Goal: Task Accomplishment & Management: Manage account settings

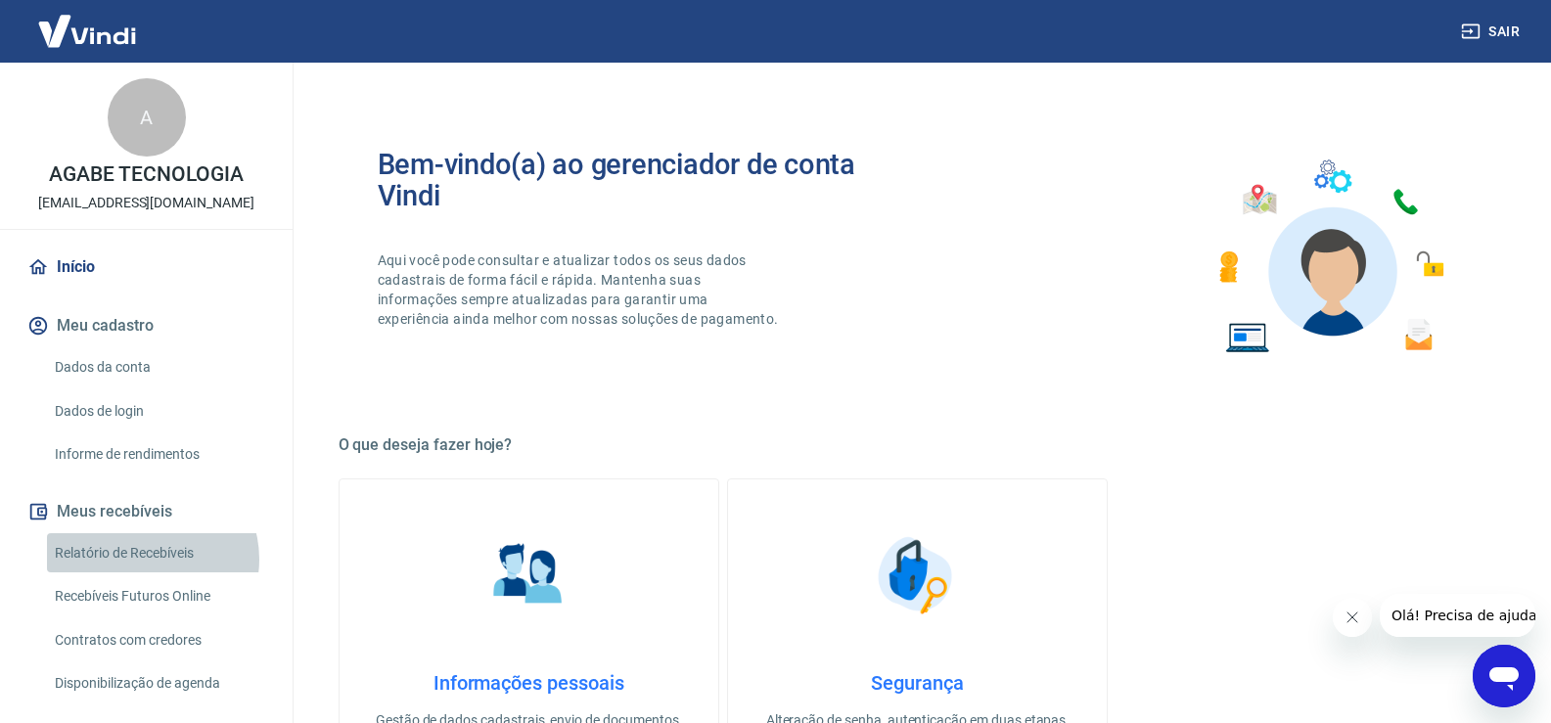
click at [148, 559] on link "Relatório de Recebíveis" at bounding box center [158, 553] width 222 height 40
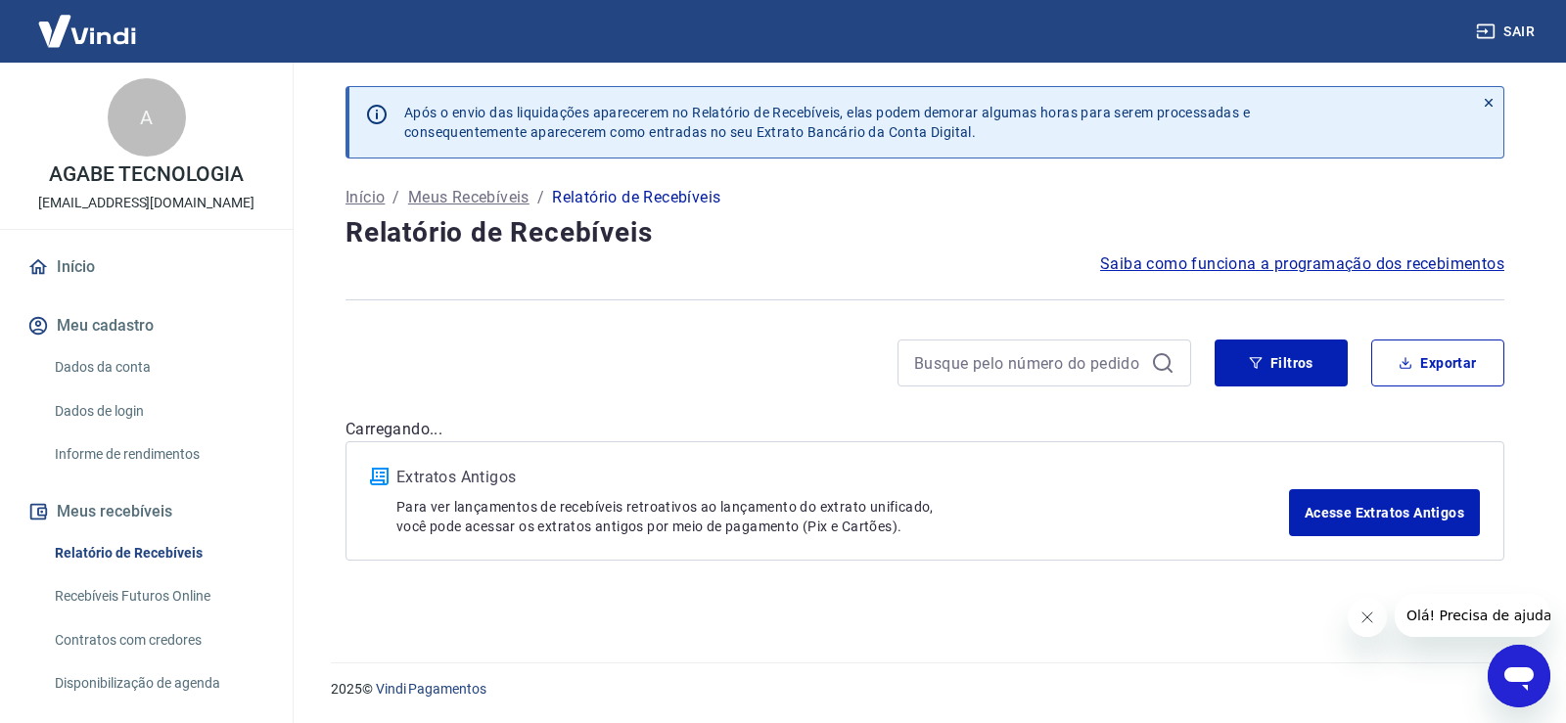
click at [190, 587] on link "Recebíveis Futuros Online" at bounding box center [158, 596] width 222 height 40
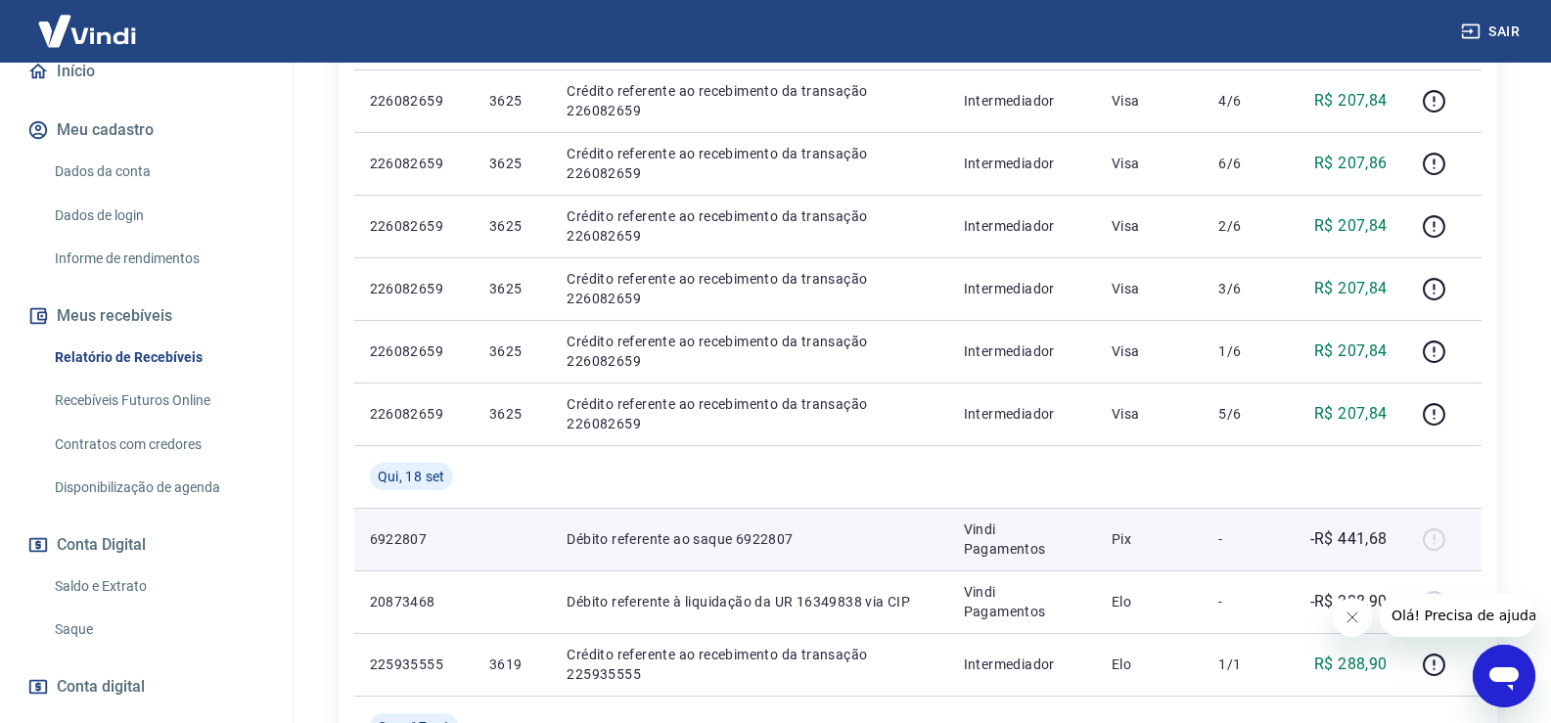
scroll to position [587, 0]
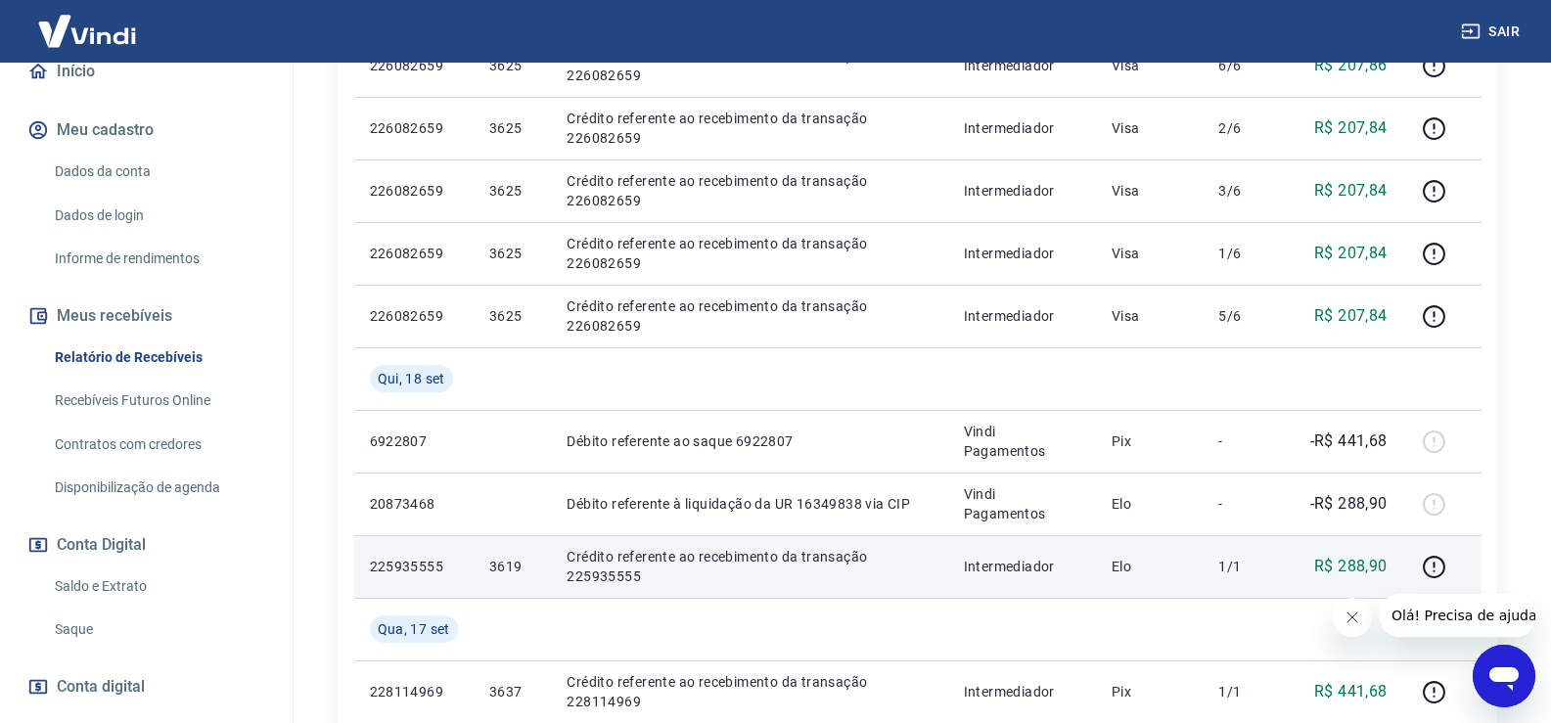
click at [501, 568] on p "3619" at bounding box center [512, 567] width 46 height 20
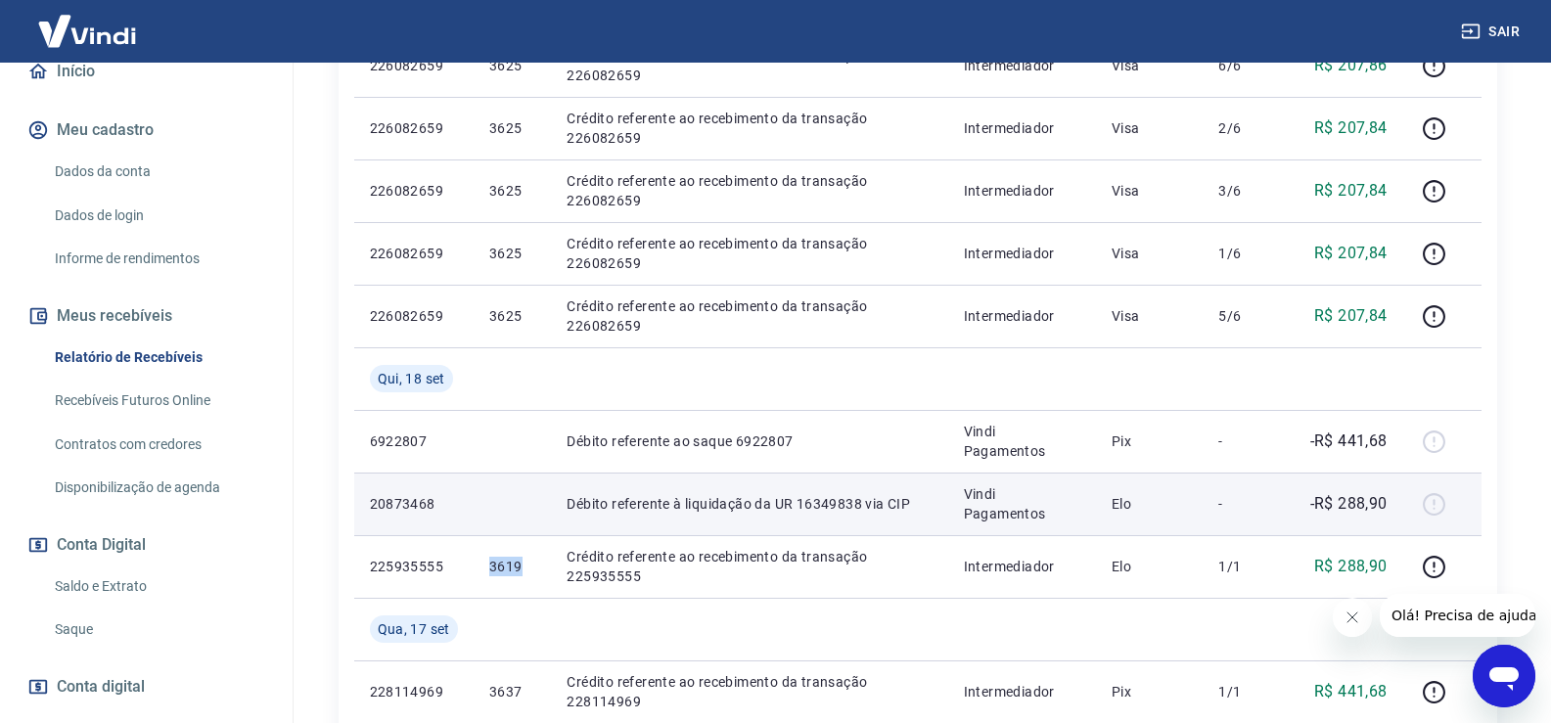
copy p "3619"
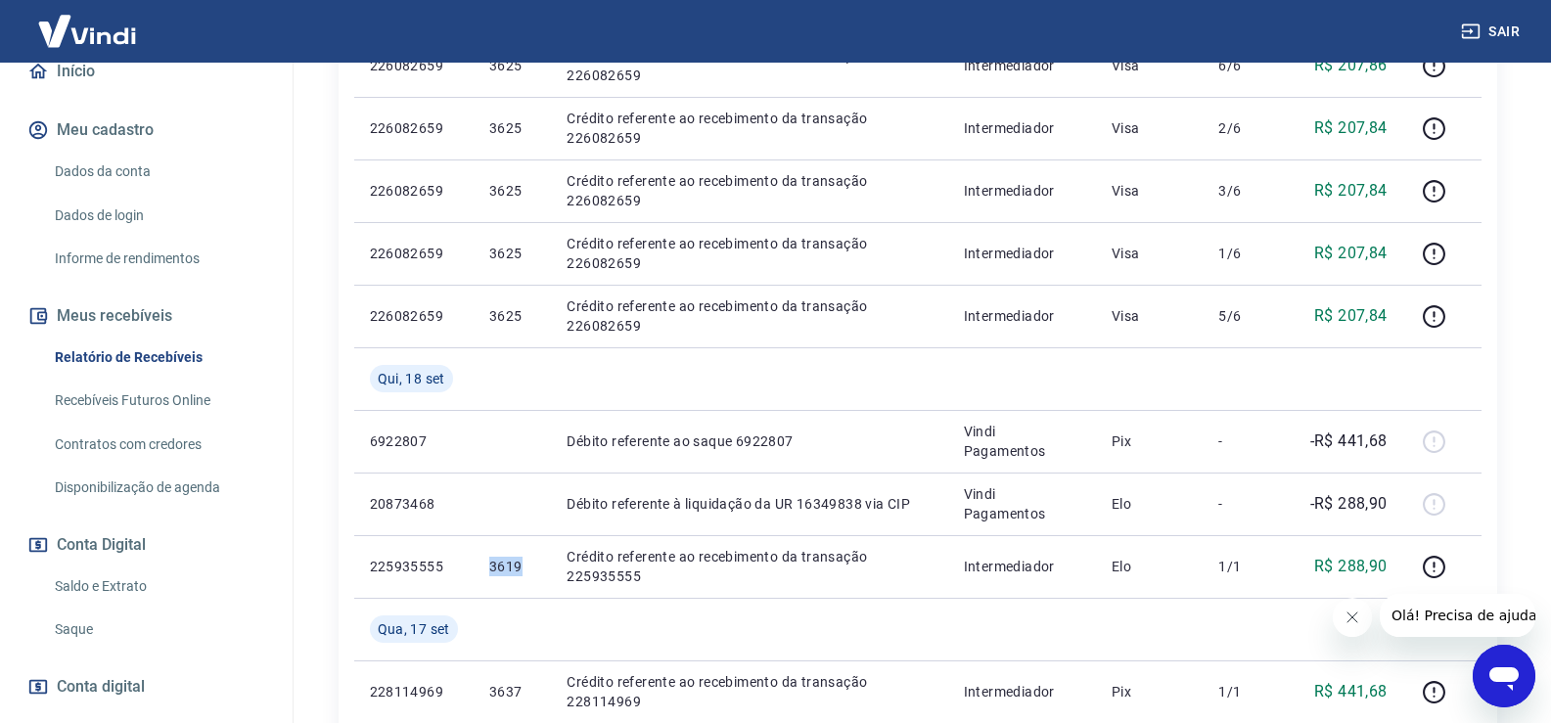
click at [131, 635] on link "Saque" at bounding box center [158, 630] width 222 height 40
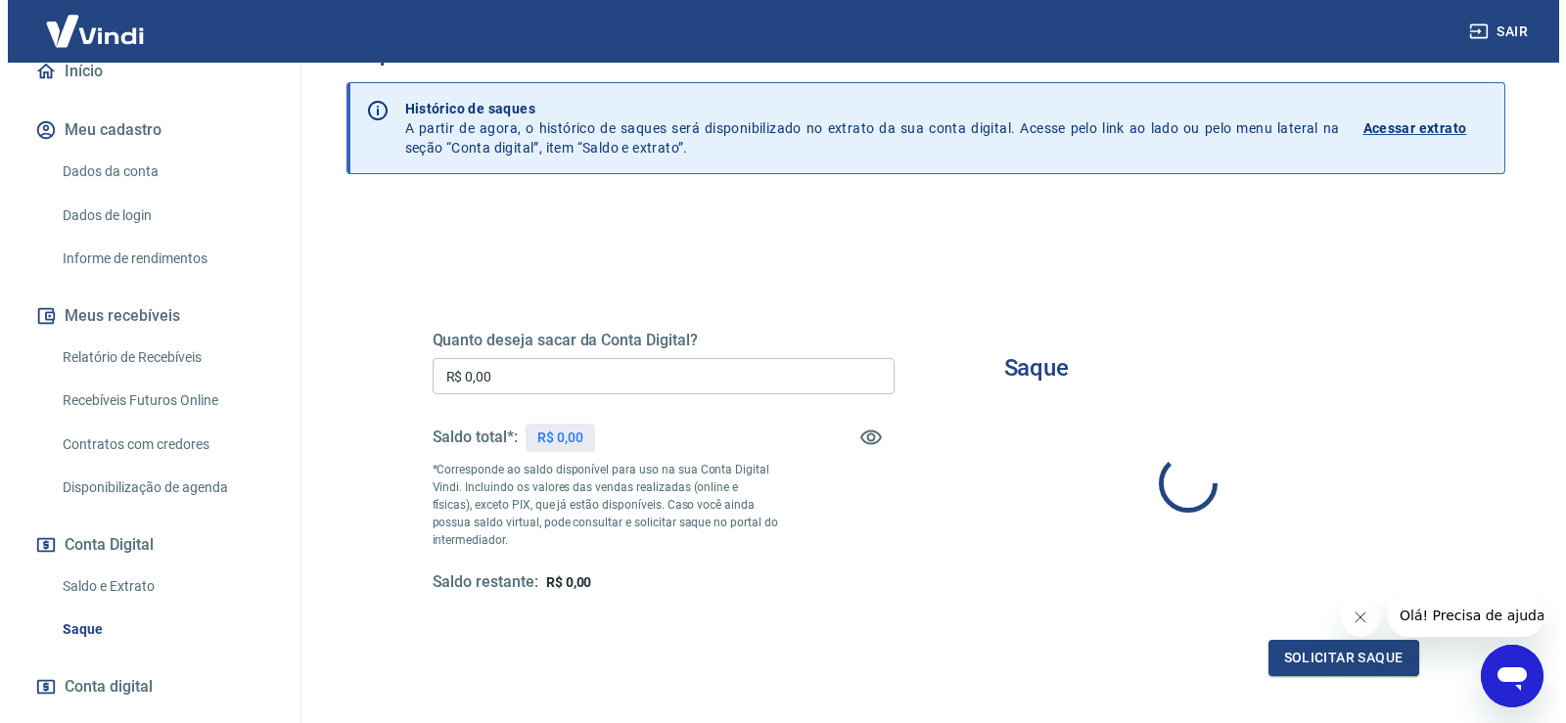
scroll to position [98, 0]
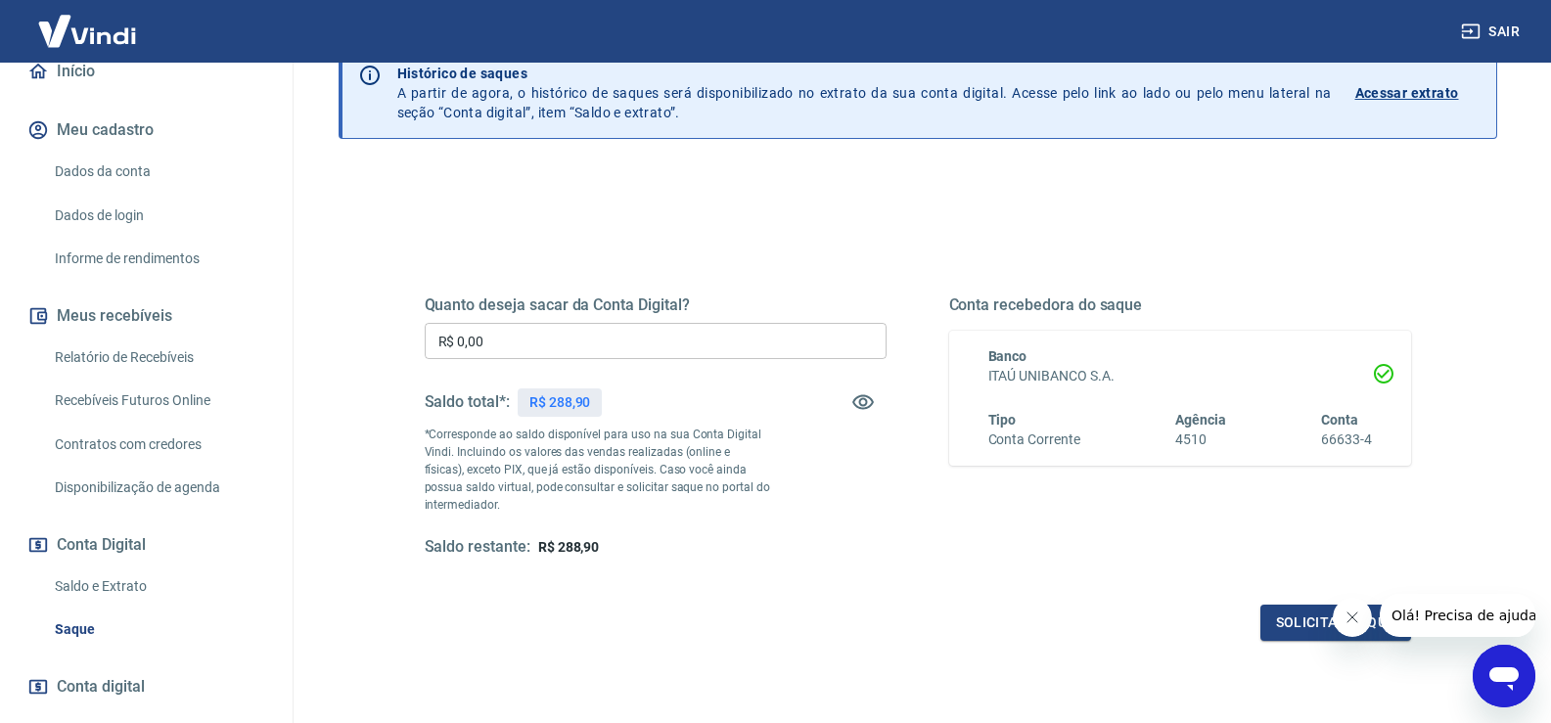
click at [574, 340] on input "R$ 0,00" at bounding box center [656, 341] width 462 height 36
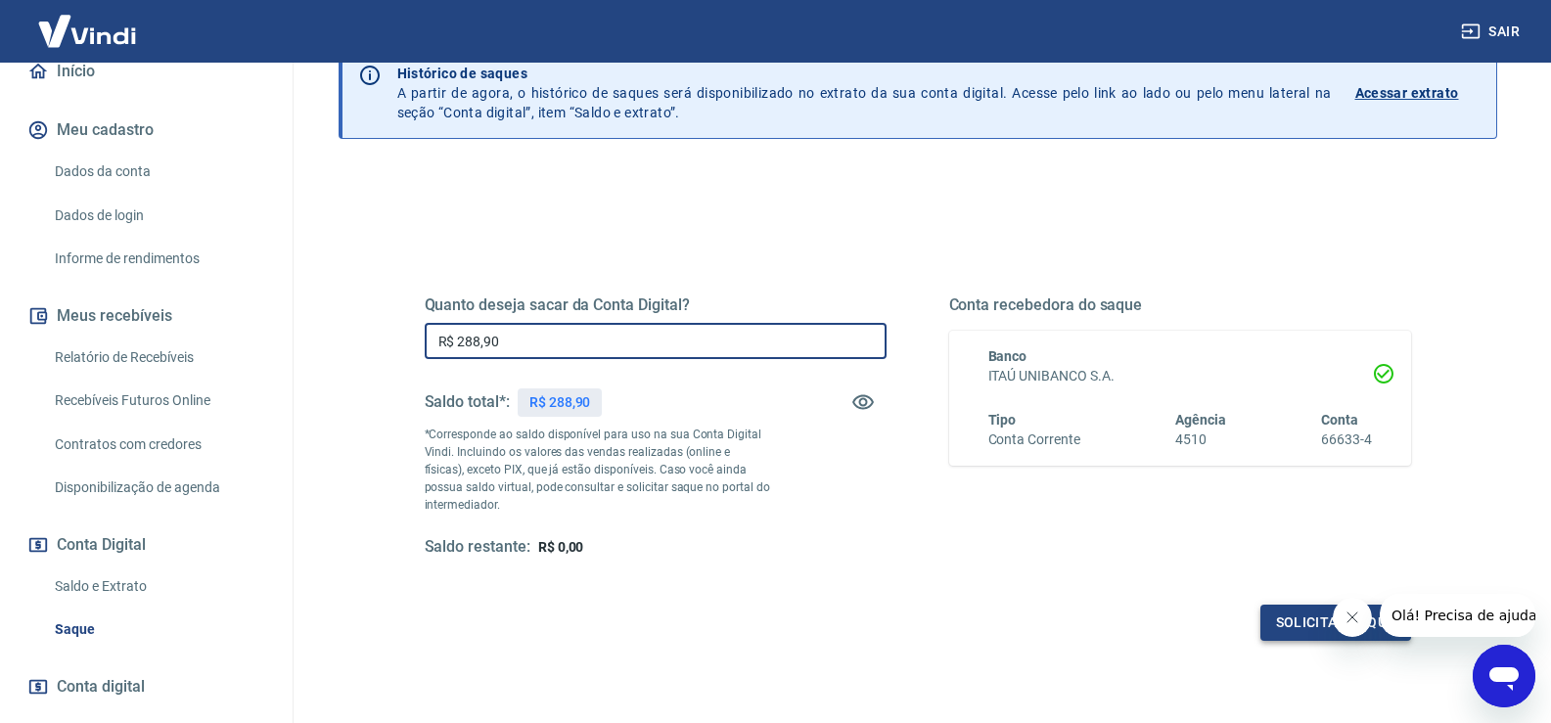
type input "R$ 288,90"
click at [1291, 618] on button "Solicitar saque" at bounding box center [1335, 623] width 151 height 36
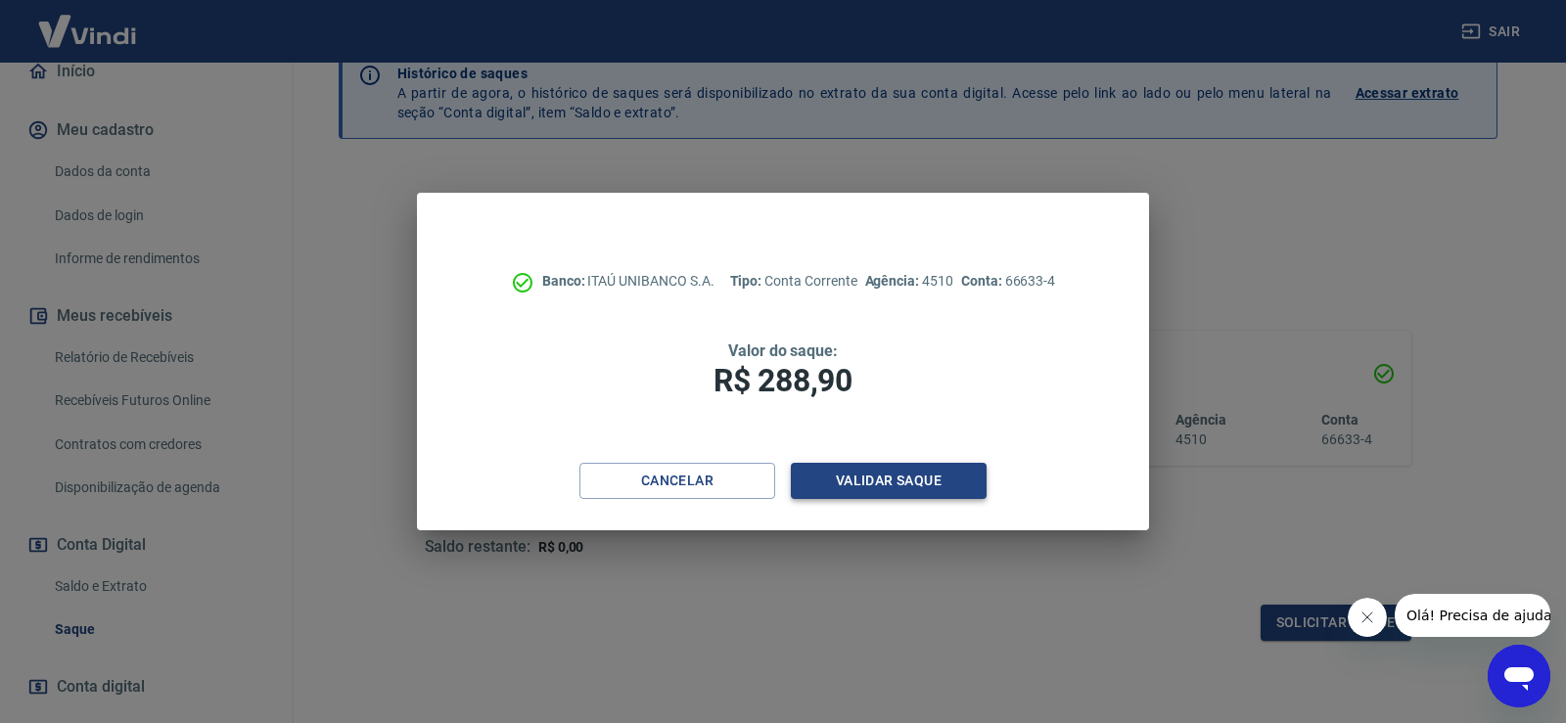
click at [905, 492] on button "Validar saque" at bounding box center [889, 481] width 196 height 36
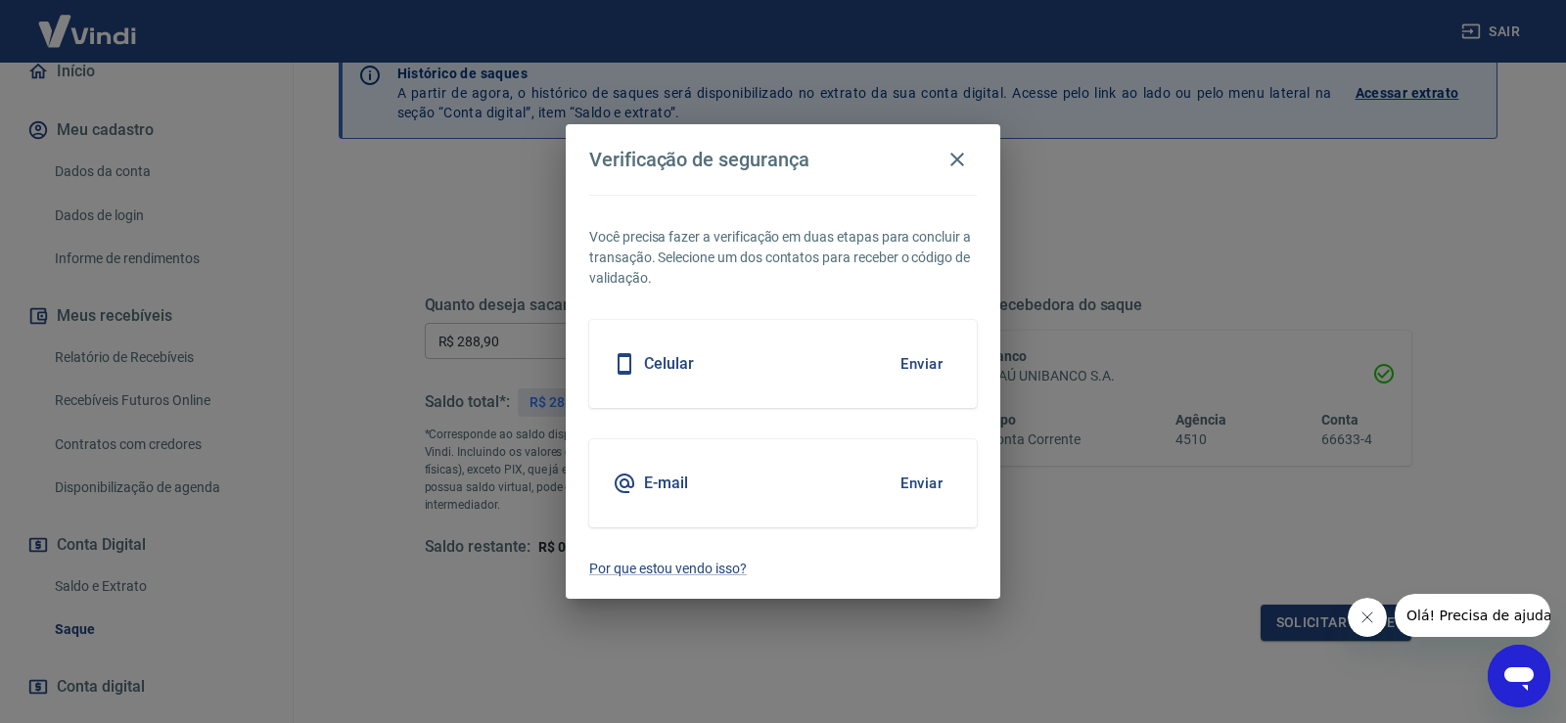
click at [875, 360] on div "Celular Enviar" at bounding box center [783, 364] width 388 height 88
click at [913, 367] on button "Enviar" at bounding box center [922, 363] width 64 height 41
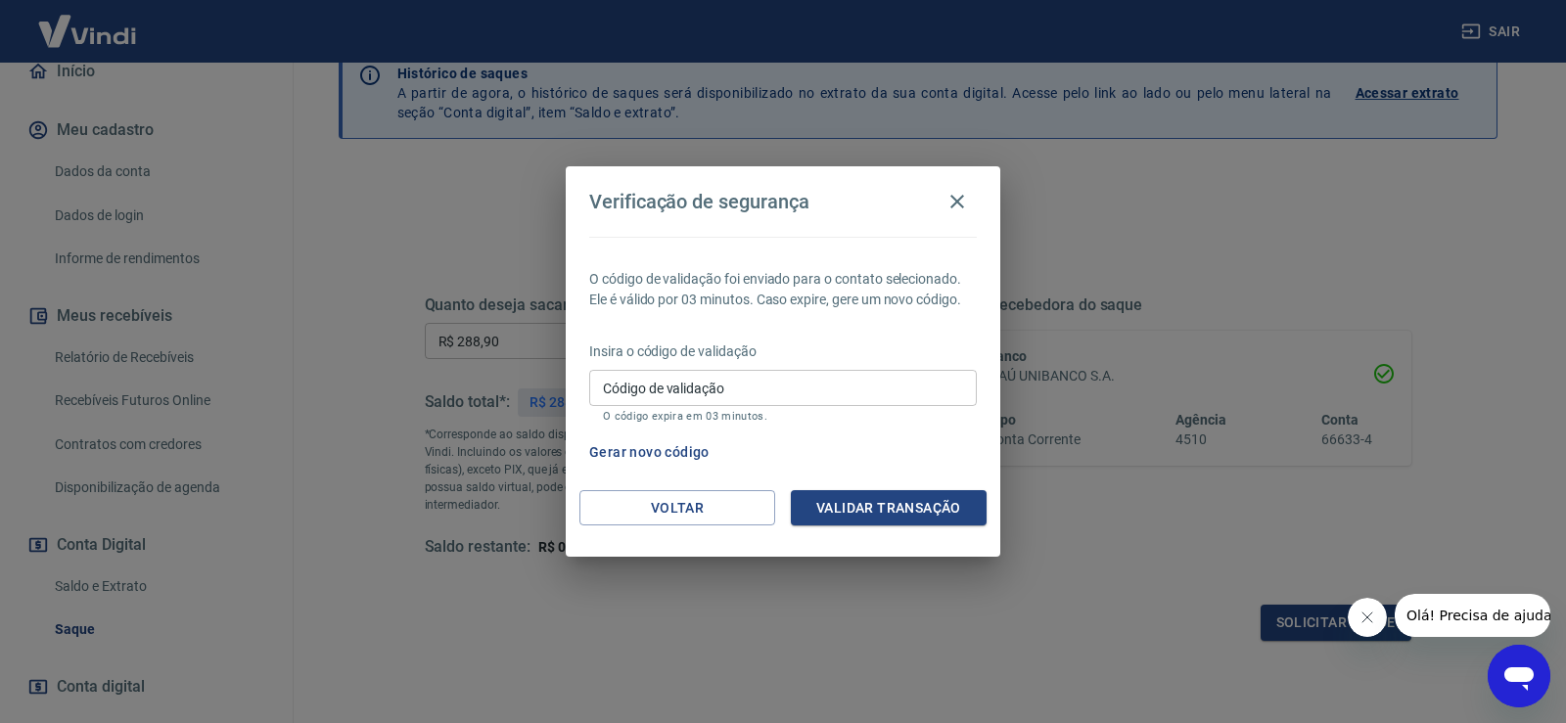
click at [805, 375] on input "Código de validação" at bounding box center [783, 388] width 388 height 36
